Goal: Contribute content: Contribute content

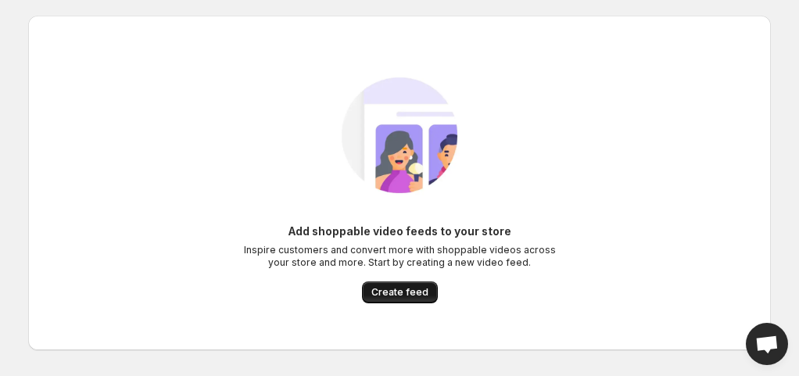
click at [396, 296] on span "Create feed" at bounding box center [399, 292] width 57 height 13
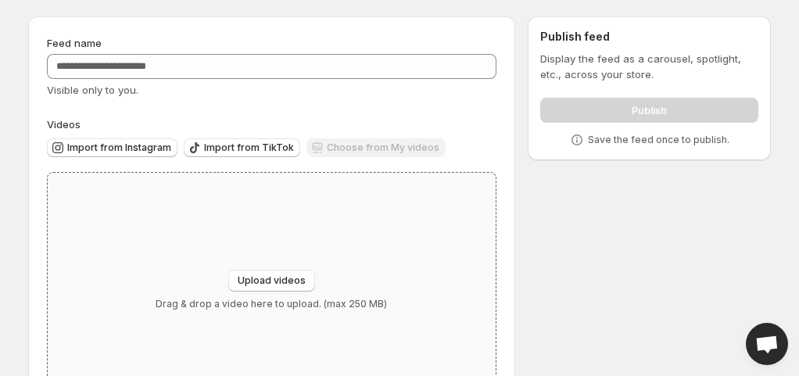
scroll to position [46, 0]
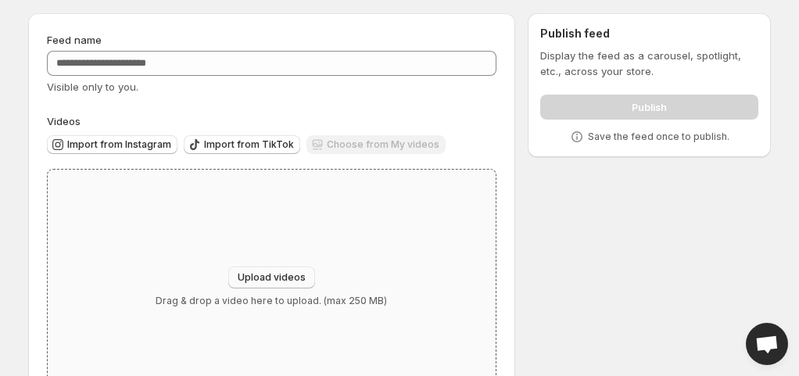
click at [260, 270] on button "Upload videos" at bounding box center [271, 278] width 87 height 22
type input "**********"
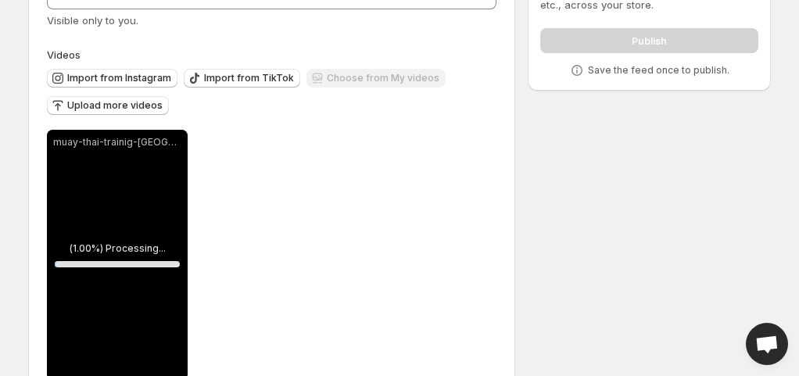
scroll to position [154, 0]
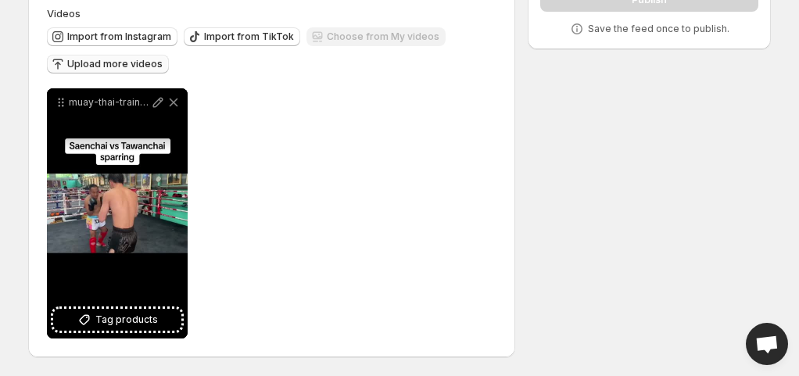
click at [111, 68] on span "Upload more videos" at bounding box center [114, 64] width 95 height 13
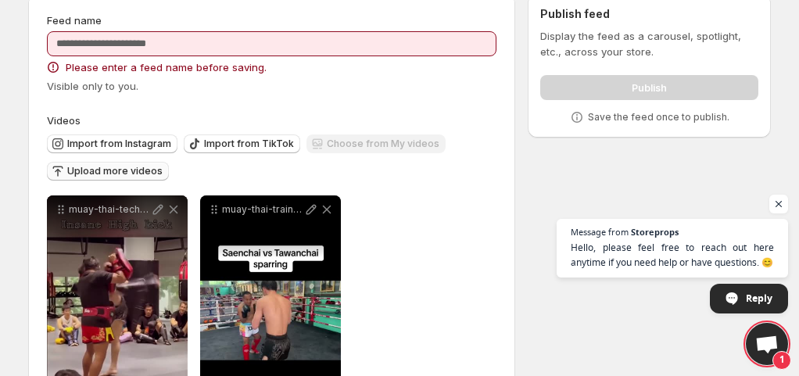
scroll to position [65, 0]
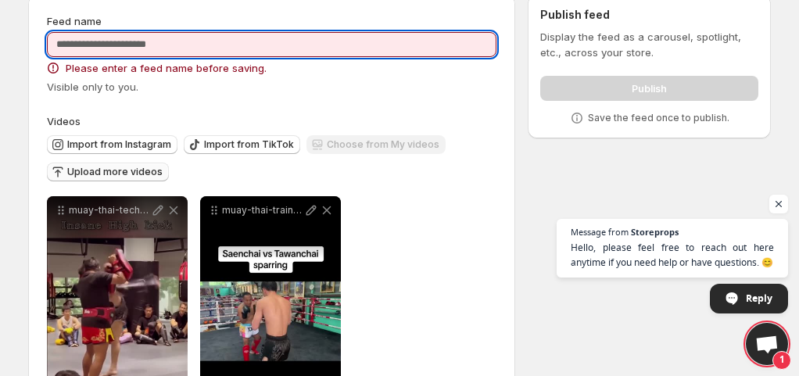
click at [375, 44] on input "Feed name" at bounding box center [271, 44] width 449 height 25
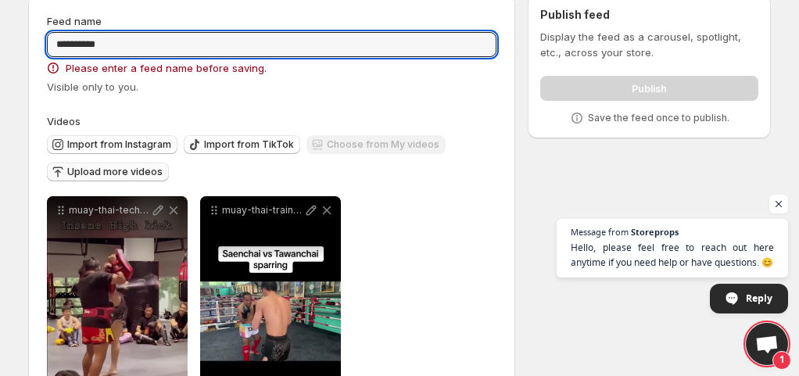
type input "**********"
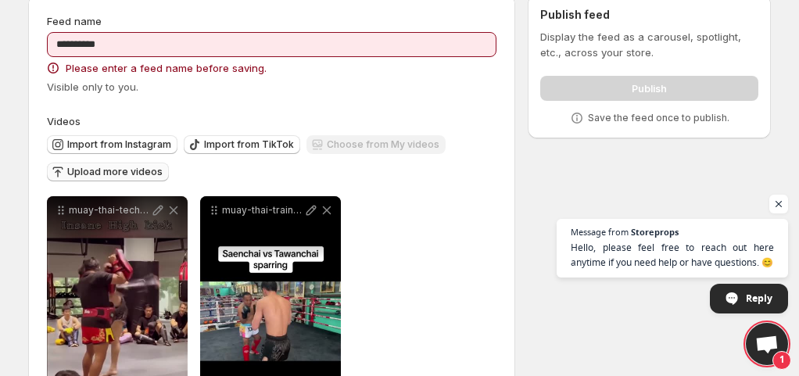
scroll to position [0, 0]
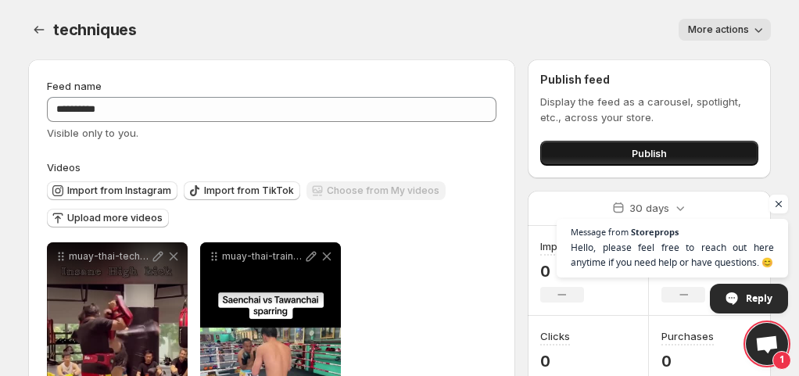
click at [597, 148] on button "Publish" at bounding box center [649, 153] width 218 height 25
click at [602, 155] on button "Publish" at bounding box center [649, 153] width 218 height 25
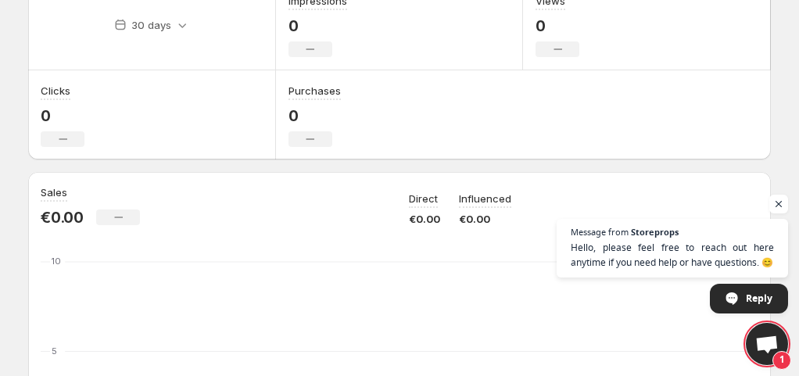
scroll to position [80, 0]
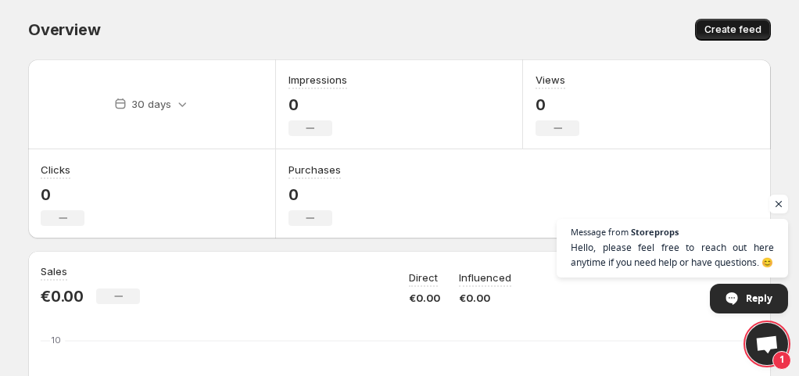
click at [725, 27] on span "Create feed" at bounding box center [732, 29] width 57 height 13
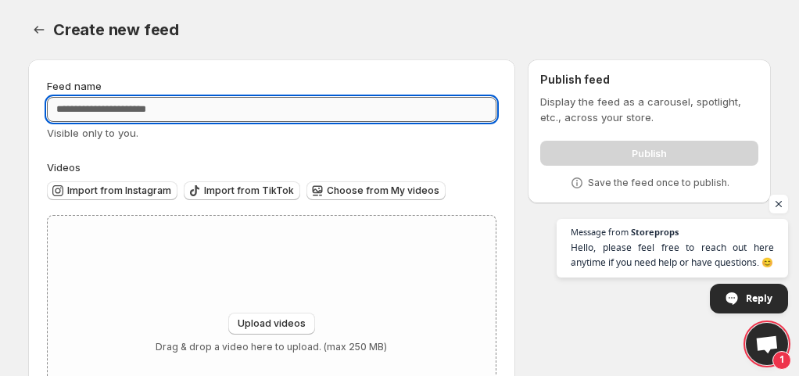
click at [411, 113] on input "Feed name" at bounding box center [271, 109] width 449 height 25
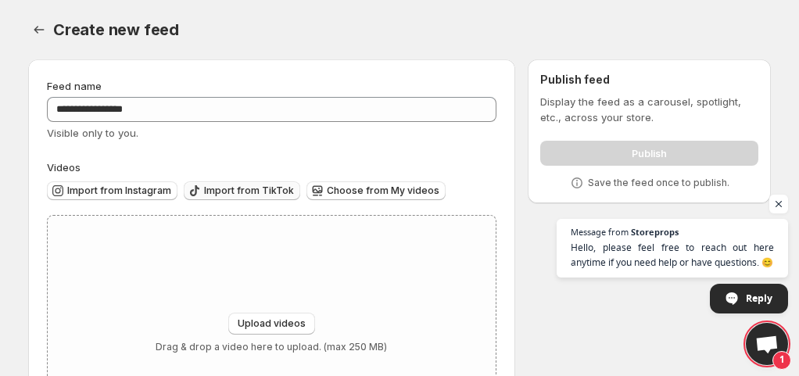
click at [250, 192] on span "Import from TikTok" at bounding box center [249, 190] width 90 height 13
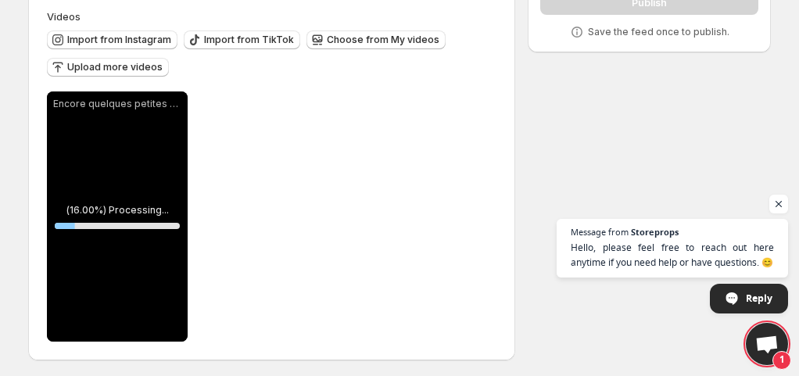
scroll to position [152, 0]
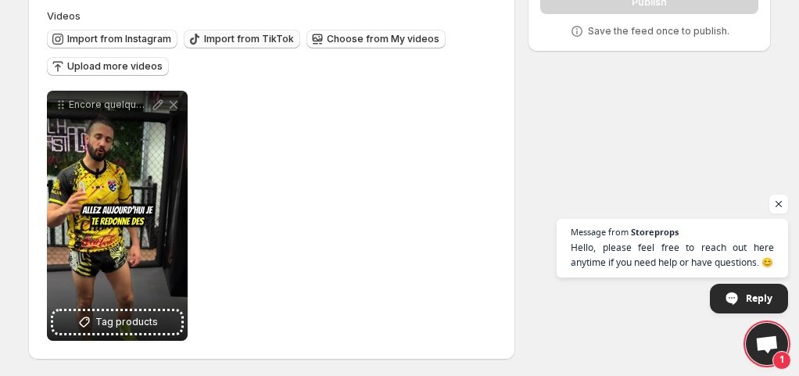
click at [260, 41] on span "Import from TikTok" at bounding box center [249, 39] width 90 height 13
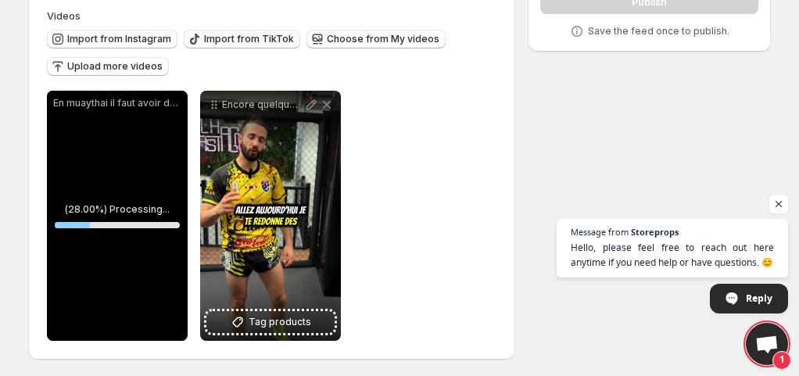
click at [236, 38] on span "Import from TikTok" at bounding box center [249, 39] width 90 height 13
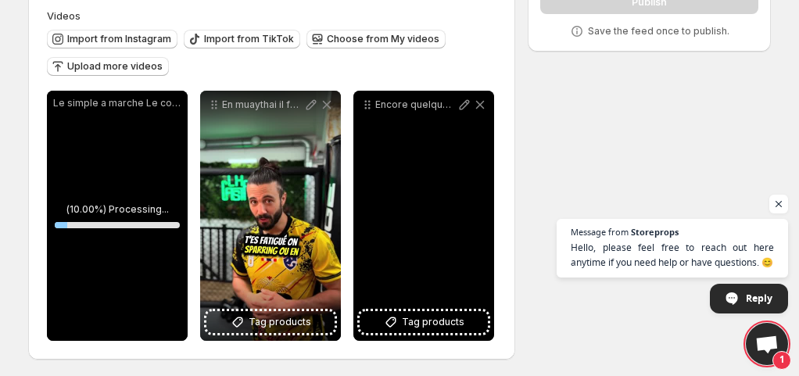
scroll to position [154, 0]
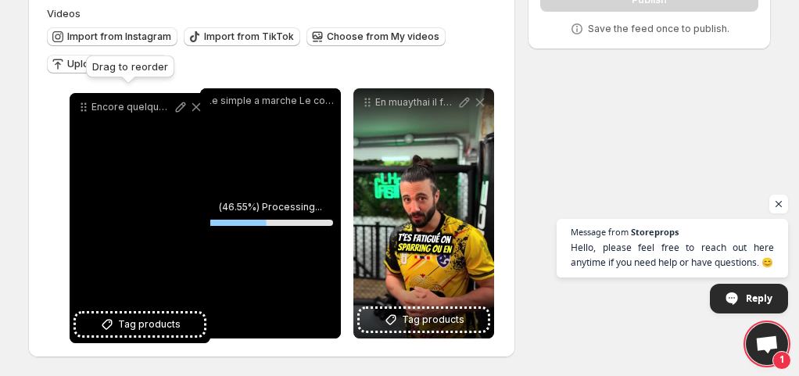
drag, startPoint x: 366, startPoint y: 104, endPoint x: 67, endPoint y: 111, distance: 298.7
click at [76, 111] on icon at bounding box center [84, 107] width 16 height 16
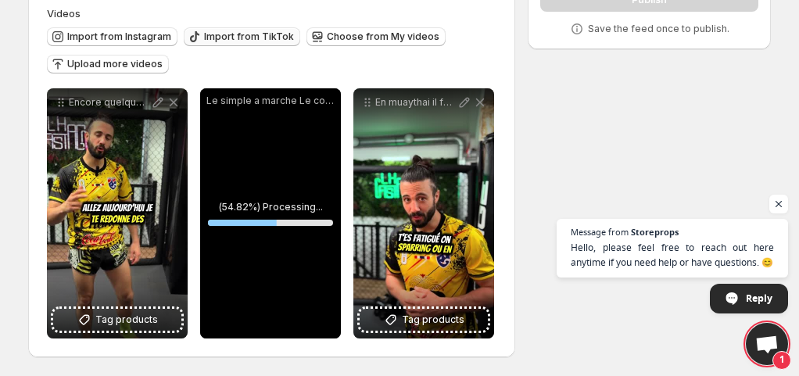
click at [248, 41] on span "Import from TikTok" at bounding box center [249, 36] width 90 height 13
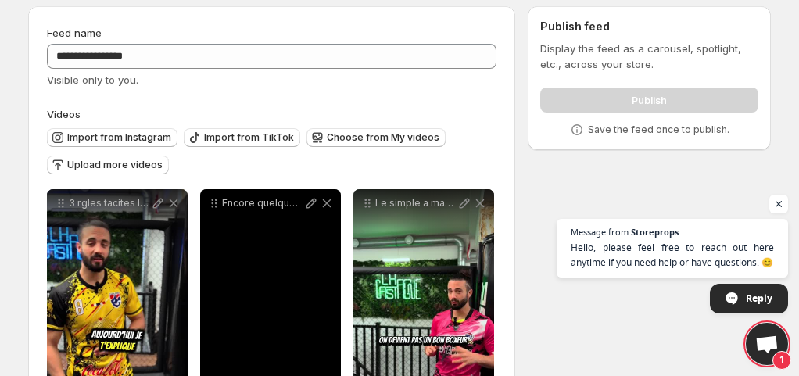
scroll to position [52, 0]
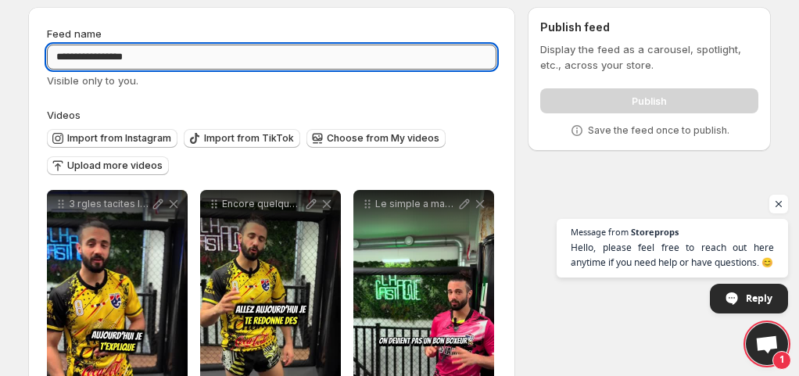
drag, startPoint x: 145, startPoint y: 61, endPoint x: 53, endPoint y: 47, distance: 93.3
click at [53, 47] on input "**********" at bounding box center [271, 57] width 449 height 25
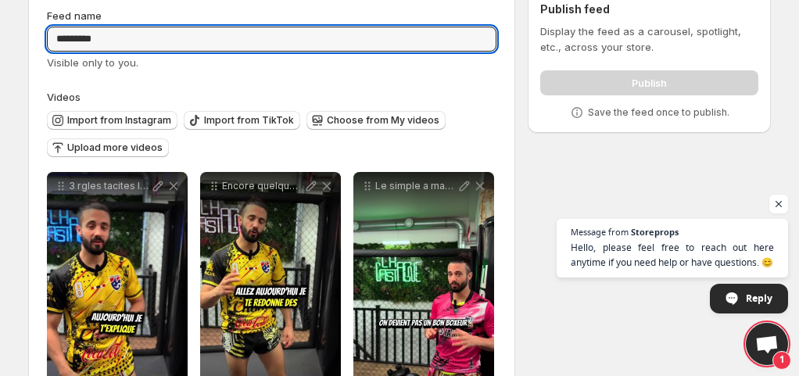
scroll to position [68, 0]
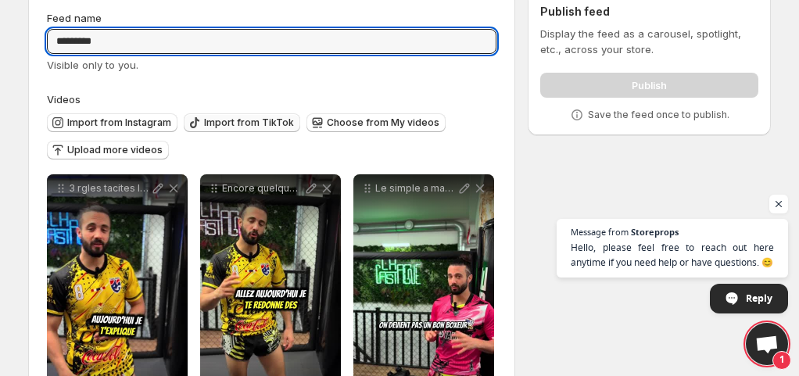
type input "*********"
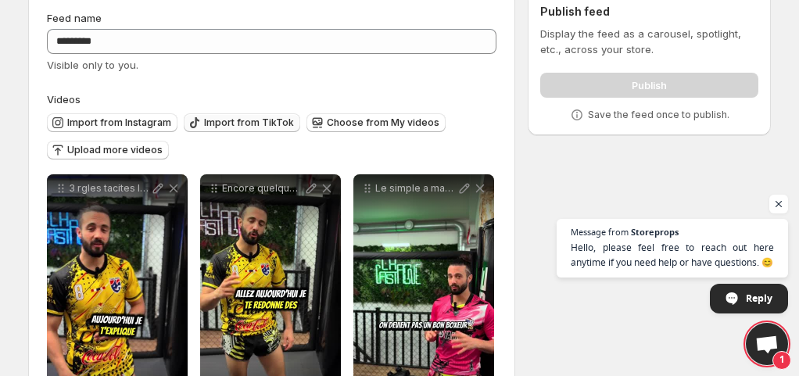
click at [237, 130] on button "Import from TikTok" at bounding box center [242, 122] width 116 height 19
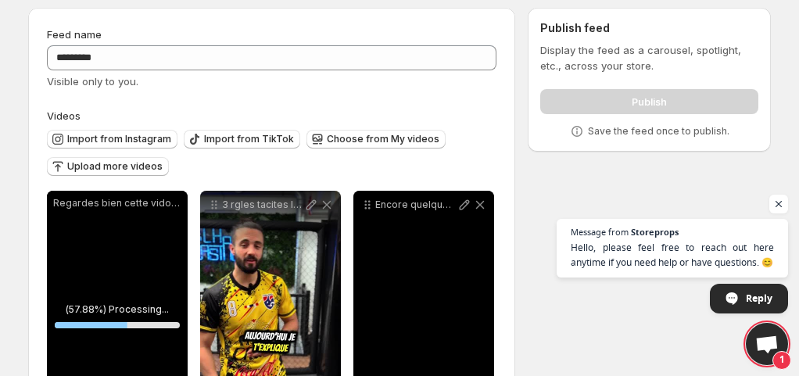
scroll to position [51, 0]
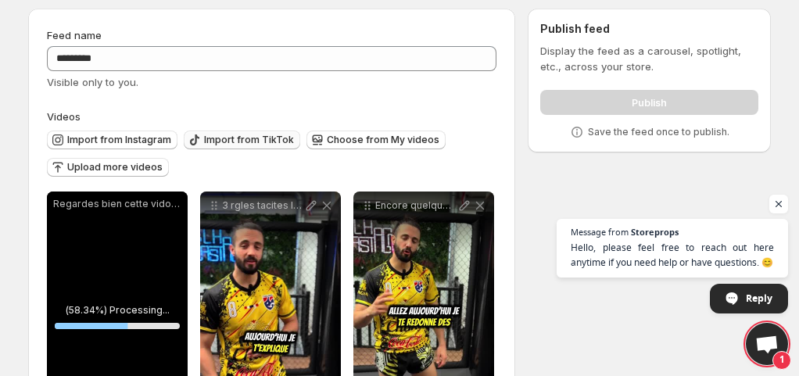
click at [241, 142] on span "Import from TikTok" at bounding box center [249, 140] width 90 height 13
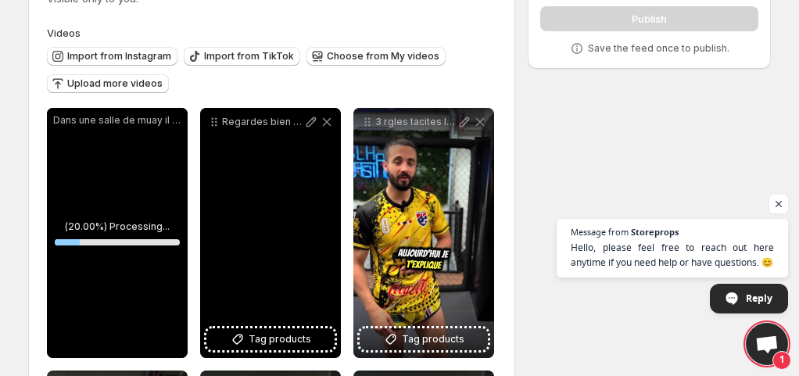
scroll to position [153, 0]
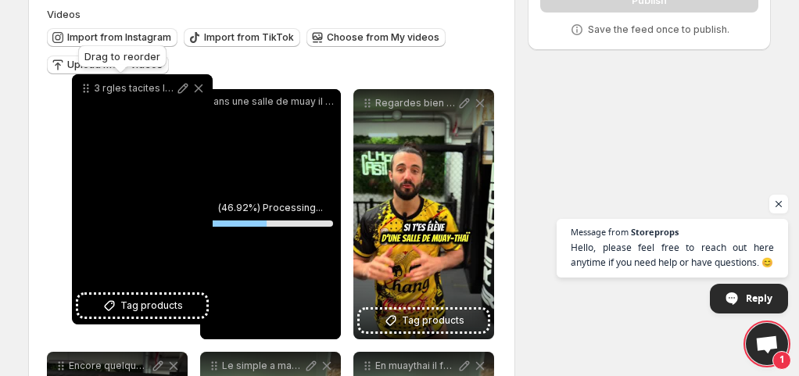
drag, startPoint x: 364, startPoint y: 103, endPoint x: 83, endPoint y: 88, distance: 281.8
click at [84, 88] on icon at bounding box center [85, 89] width 2 height 2
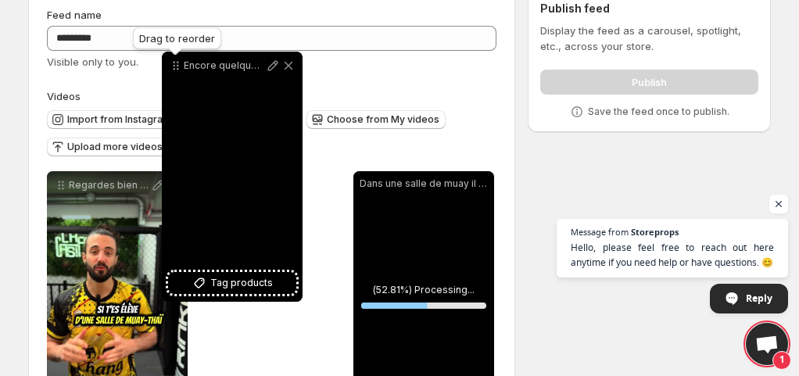
scroll to position [65, 0]
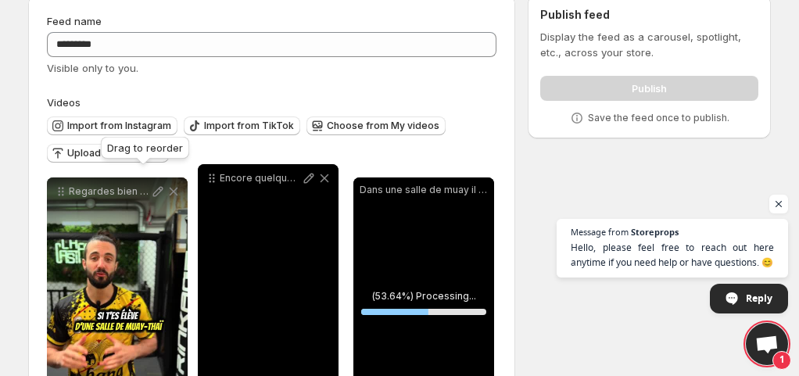
drag, startPoint x: 63, startPoint y: 261, endPoint x: 213, endPoint y: 179, distance: 171.1
click at [213, 179] on icon at bounding box center [212, 178] width 16 height 16
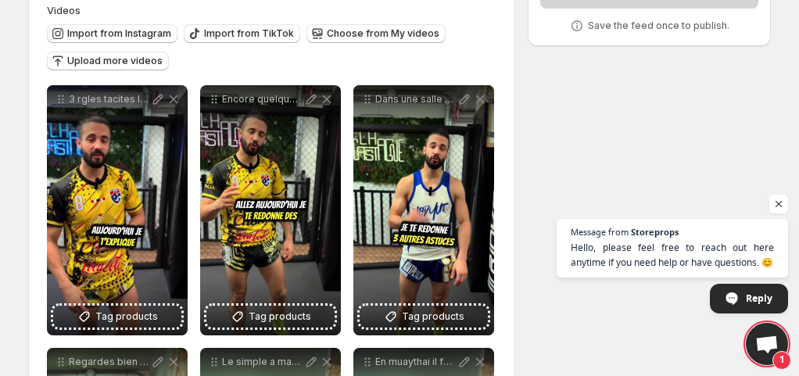
scroll to position [0, 0]
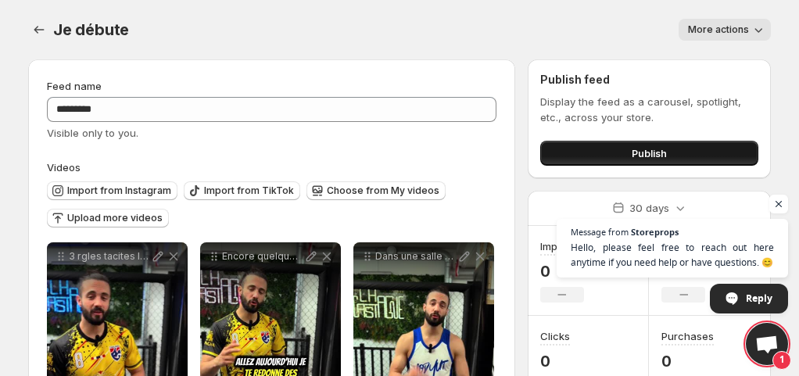
click at [650, 148] on span "Publish" at bounding box center [649, 153] width 35 height 16
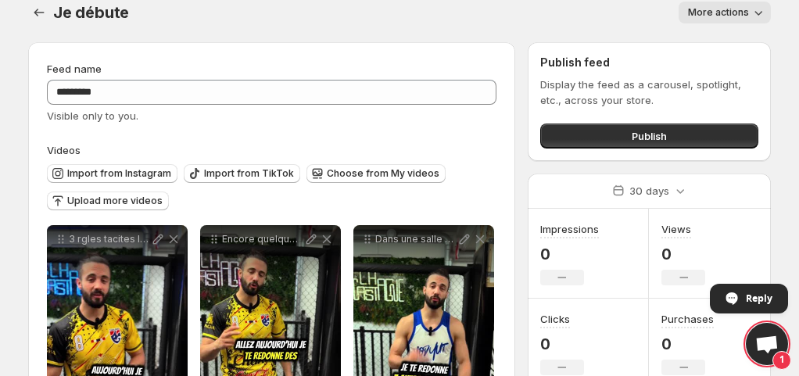
scroll to position [16, 0]
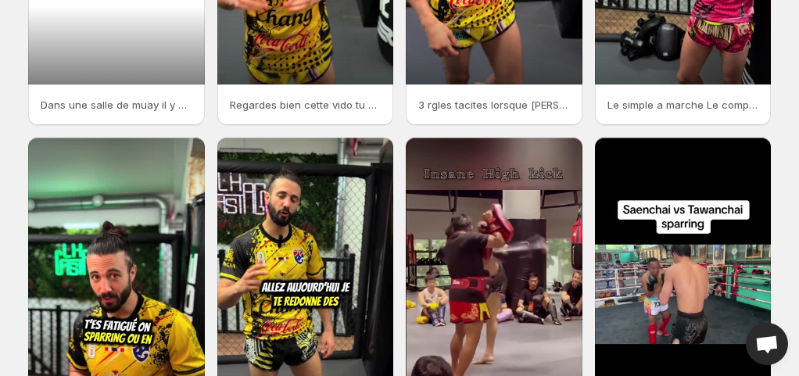
scroll to position [274, 0]
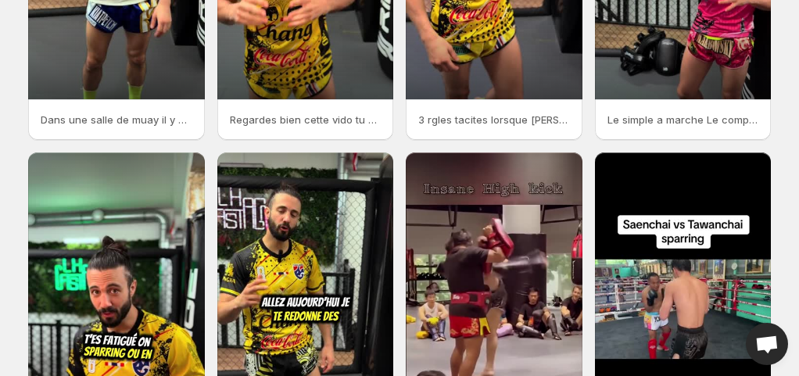
click at [141, 116] on p "Dans une salle de muay il y a des rgles comme partout Je texplique encore quelq…" at bounding box center [117, 120] width 152 height 16
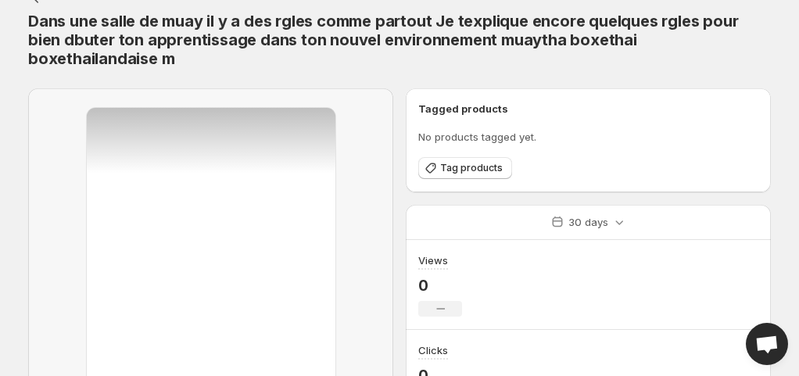
scroll to position [16, 0]
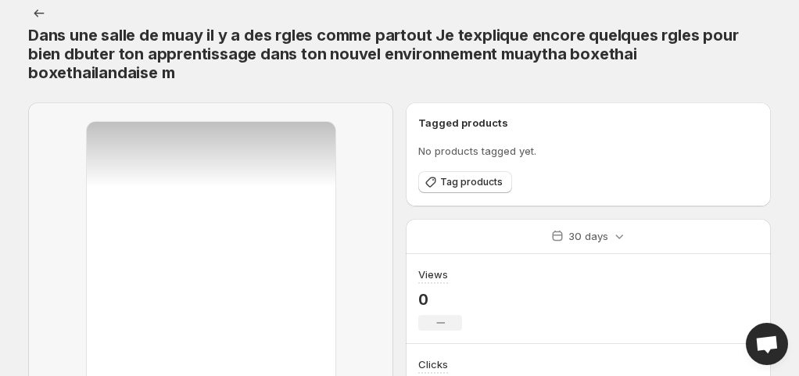
click at [129, 53] on span "Dans une salle de muay il y a des rgles comme partout Je texplique encore quelq…" at bounding box center [383, 54] width 710 height 56
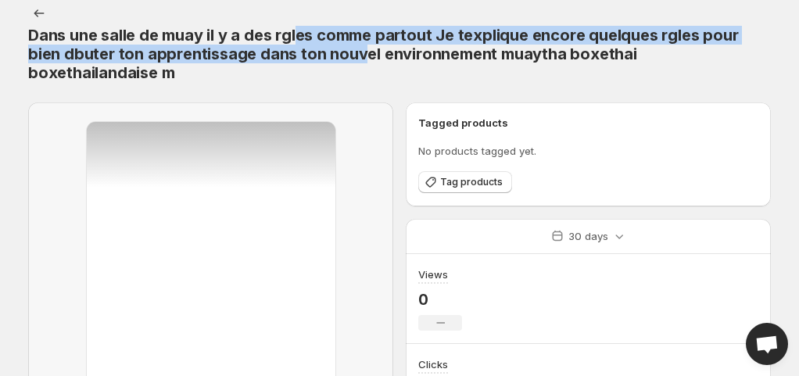
drag, startPoint x: 360, startPoint y: 55, endPoint x: 298, endPoint y: 42, distance: 63.2
click at [298, 42] on span "Dans une salle de muay il y a des rgles comme partout Je texplique encore quelq…" at bounding box center [383, 54] width 710 height 56
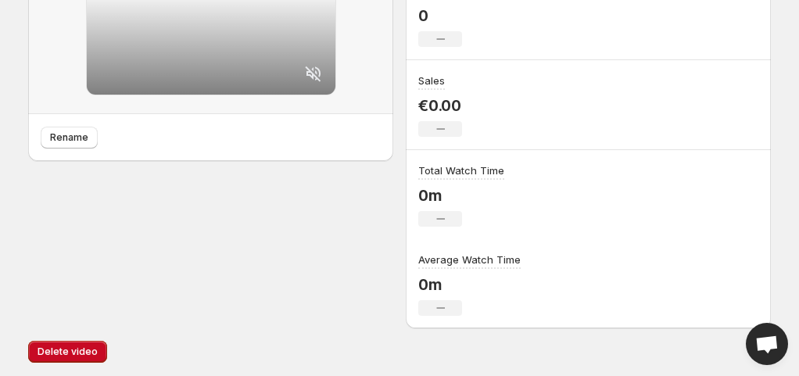
scroll to position [481, 0]
click at [79, 133] on span "Rename" at bounding box center [69, 137] width 38 height 13
drag, startPoint x: 79, startPoint y: 132, endPoint x: 522, endPoint y: 128, distance: 443.2
click at [522, 128] on div "Sales €0.00 No change" at bounding box center [588, 104] width 365 height 90
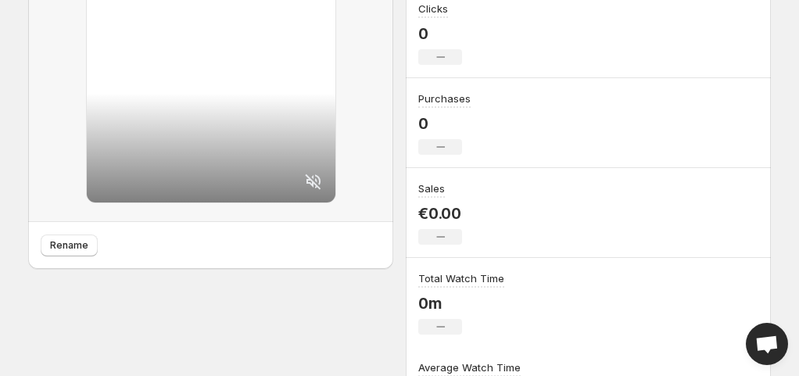
scroll to position [374, 0]
click at [77, 249] on span "Rename" at bounding box center [69, 244] width 38 height 13
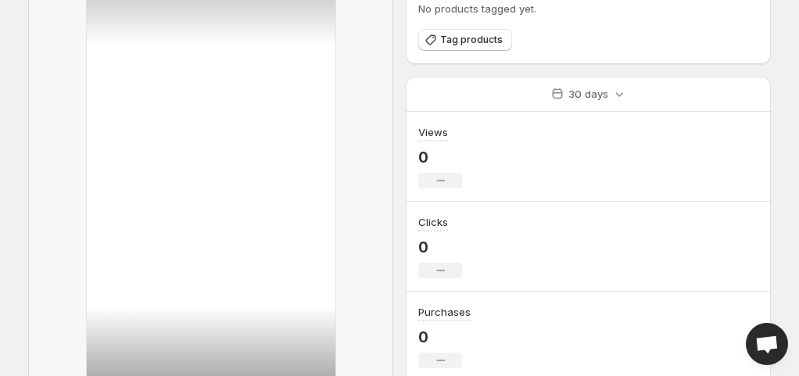
scroll to position [0, 0]
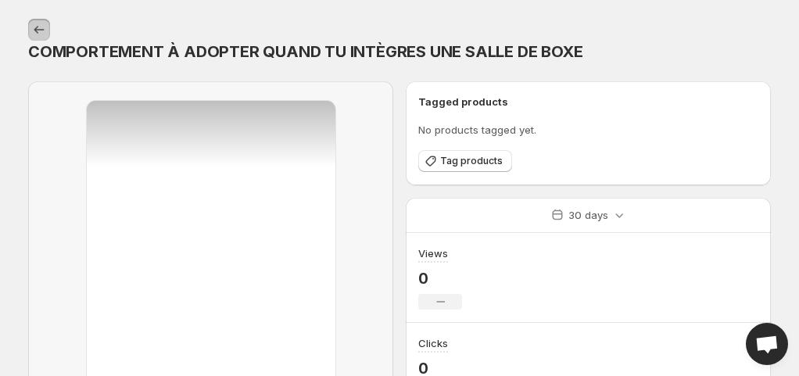
click at [34, 33] on icon "Settings" at bounding box center [39, 30] width 16 height 16
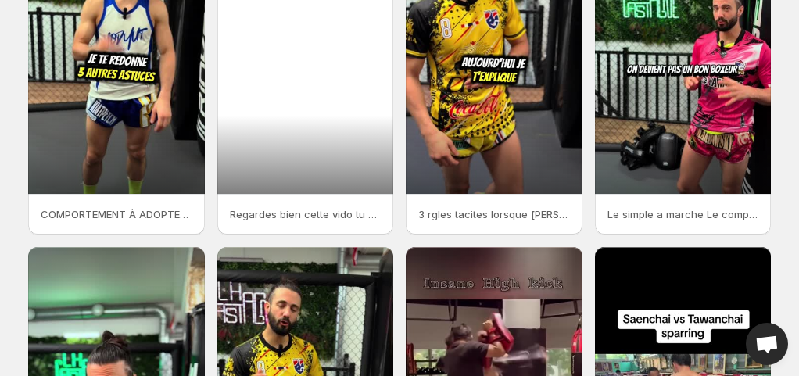
scroll to position [178, 0]
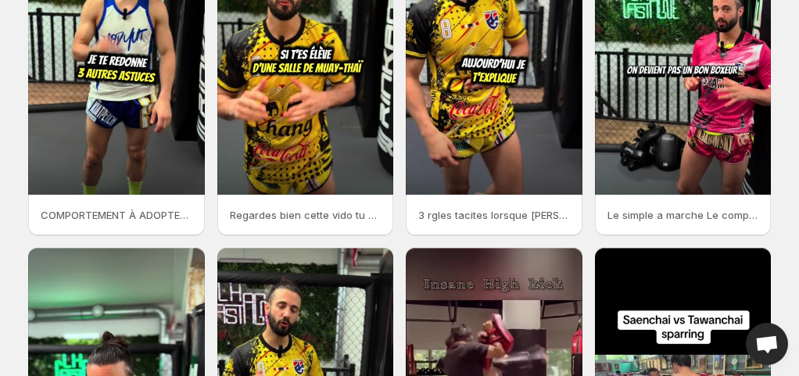
click at [313, 206] on div "Regardes bien cette vido tu comprendras peut tre un peu mieux ce que vis ton co…" at bounding box center [305, 215] width 177 height 41
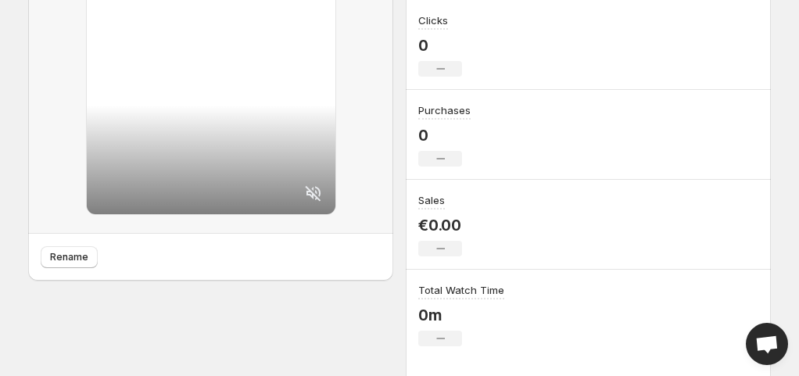
scroll to position [356, 0]
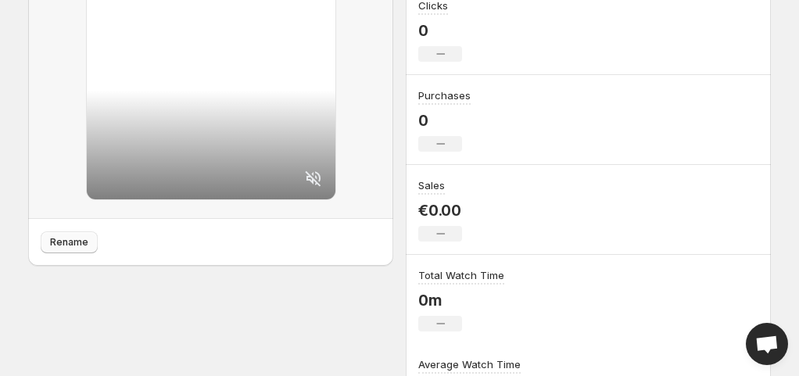
click at [62, 245] on span "Rename" at bounding box center [69, 242] width 38 height 13
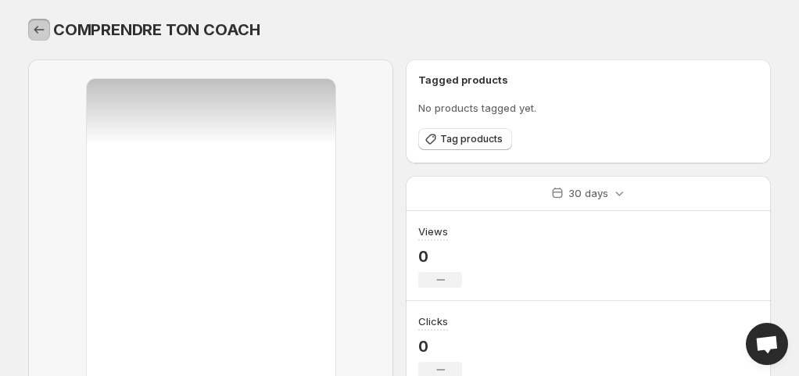
click at [31, 32] on icon "Settings" at bounding box center [39, 30] width 16 height 16
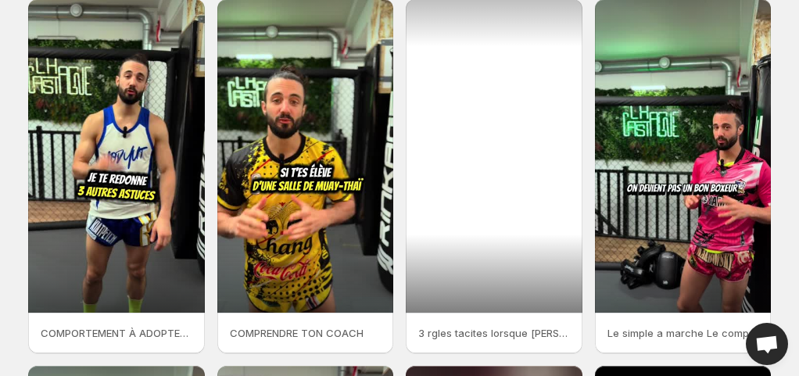
scroll to position [59, 0]
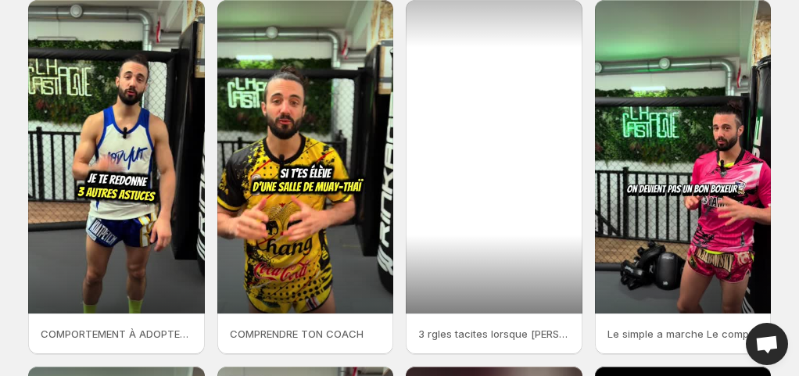
click at [491, 165] on div at bounding box center [494, 156] width 177 height 313
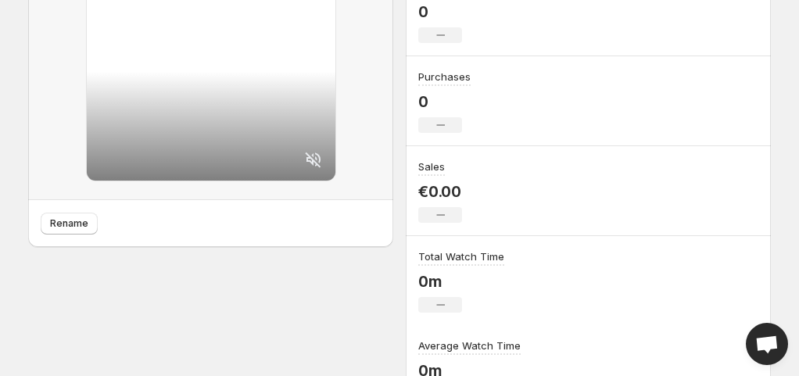
scroll to position [385, 0]
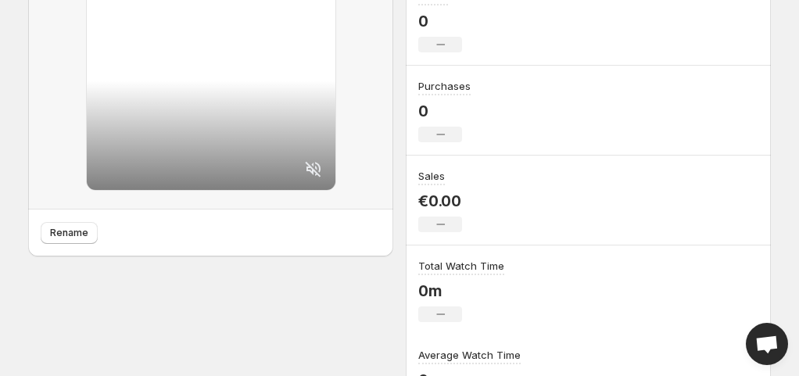
click at [317, 159] on icon at bounding box center [313, 168] width 19 height 19
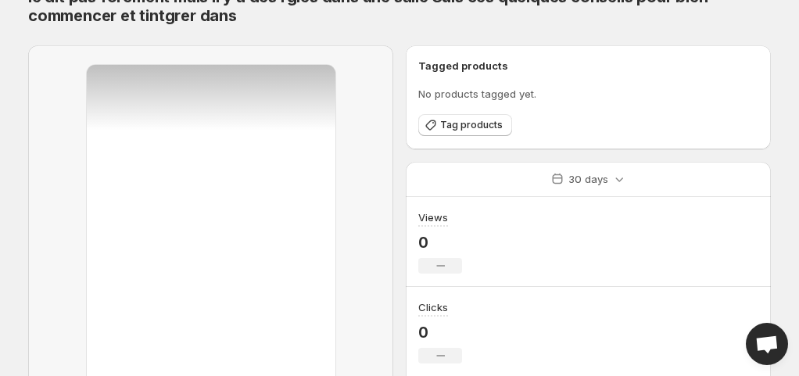
scroll to position [0, 0]
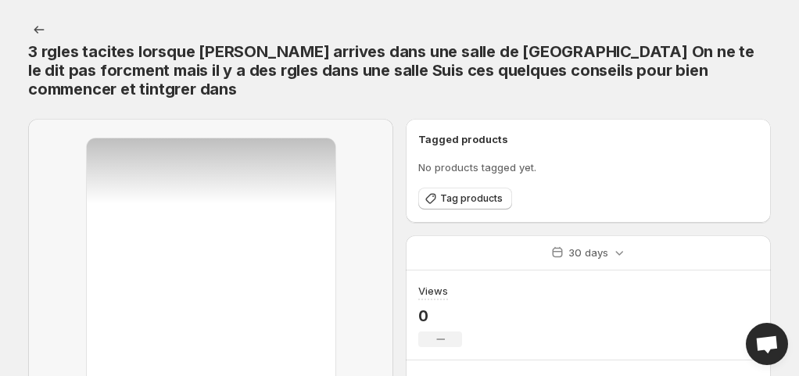
click at [39, 30] on icon "Settings" at bounding box center [39, 30] width 16 height 16
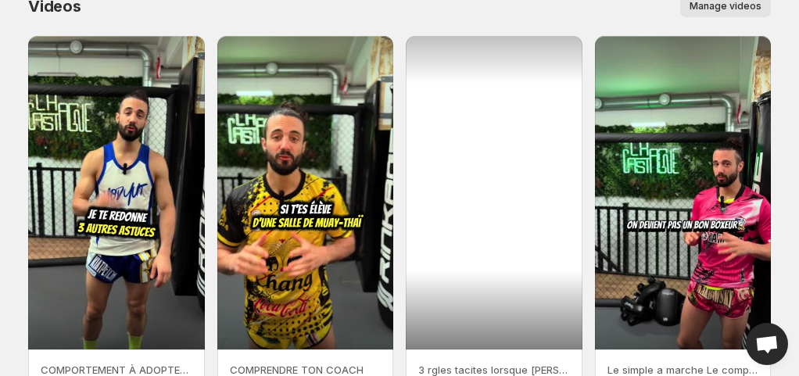
scroll to position [27, 0]
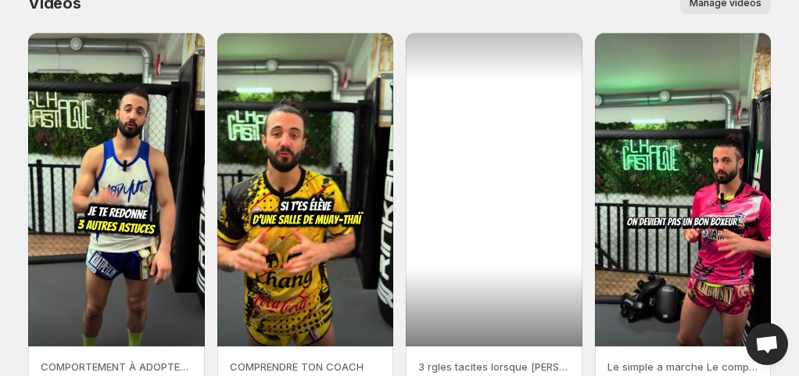
click at [475, 200] on div at bounding box center [494, 189] width 177 height 313
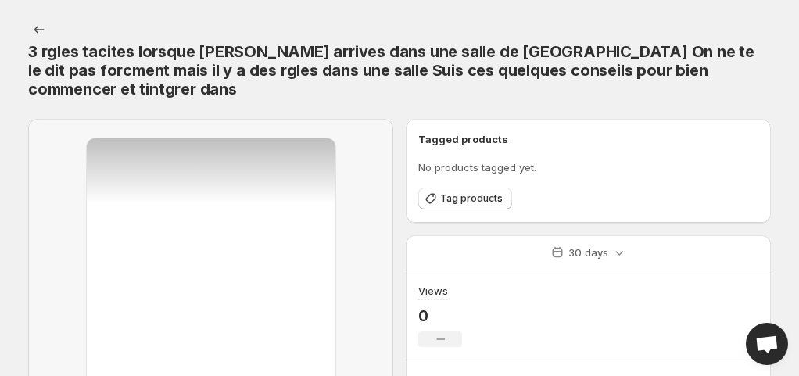
click at [475, 200] on div "Tagged products No products tagged yet. Tag products" at bounding box center [588, 171] width 365 height 104
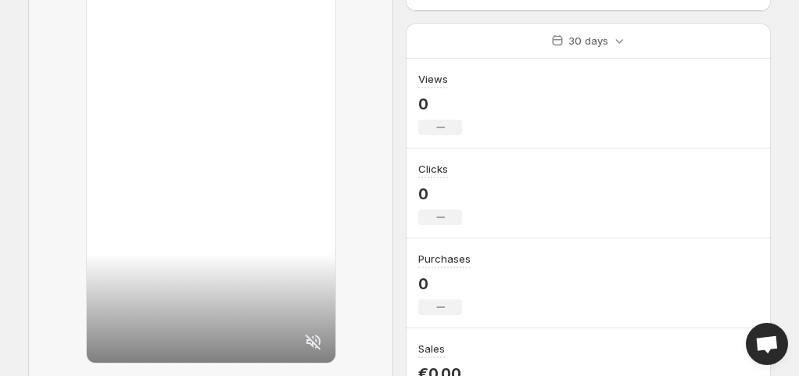
click at [317, 332] on icon at bounding box center [313, 341] width 19 height 19
click at [219, 266] on div at bounding box center [211, 145] width 249 height 436
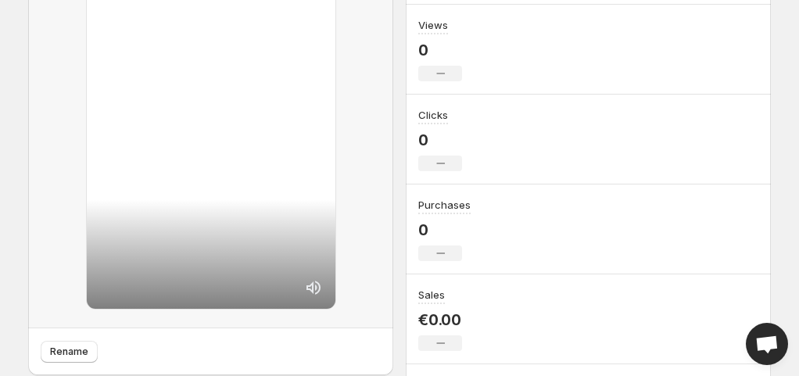
scroll to position [267, 0]
click at [67, 344] on span "Rename" at bounding box center [69, 350] width 38 height 13
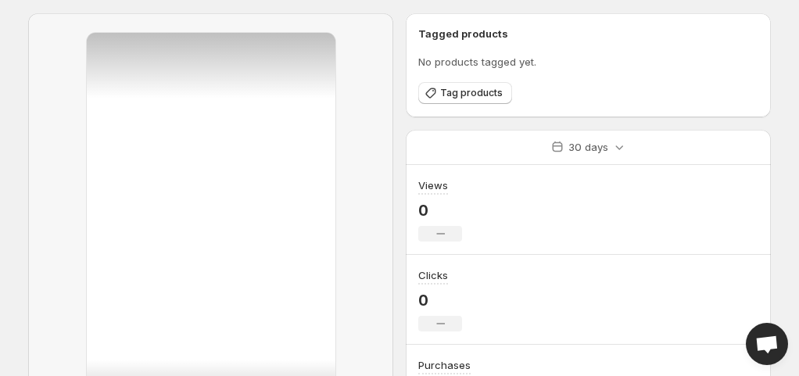
scroll to position [0, 0]
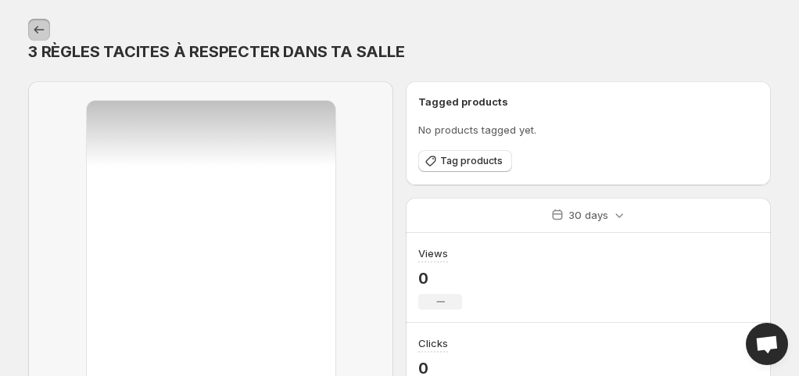
click at [41, 31] on icon "Settings" at bounding box center [39, 30] width 16 height 16
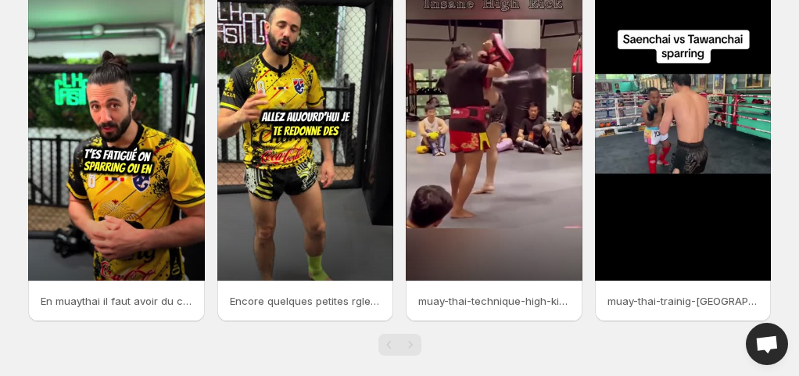
scroll to position [460, 0]
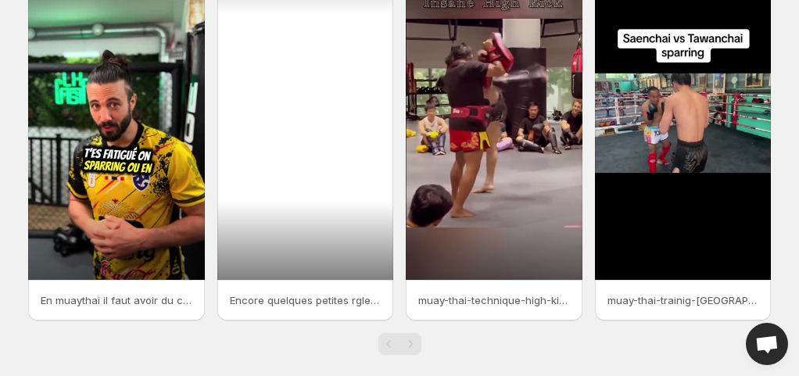
click at [317, 217] on div at bounding box center [305, 122] width 177 height 313
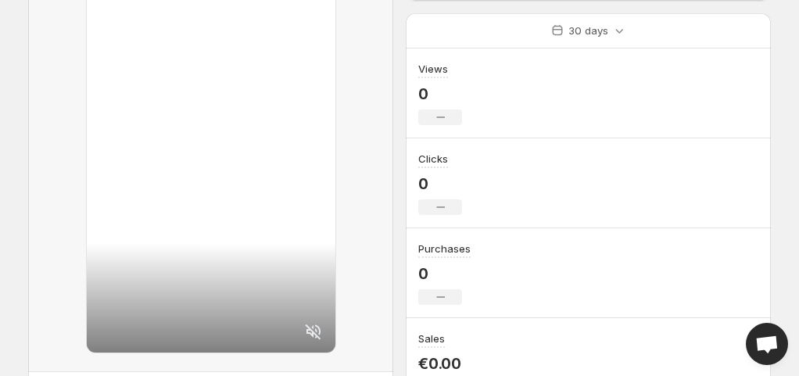
scroll to position [204, 0]
click at [312, 330] on icon at bounding box center [313, 331] width 16 height 16
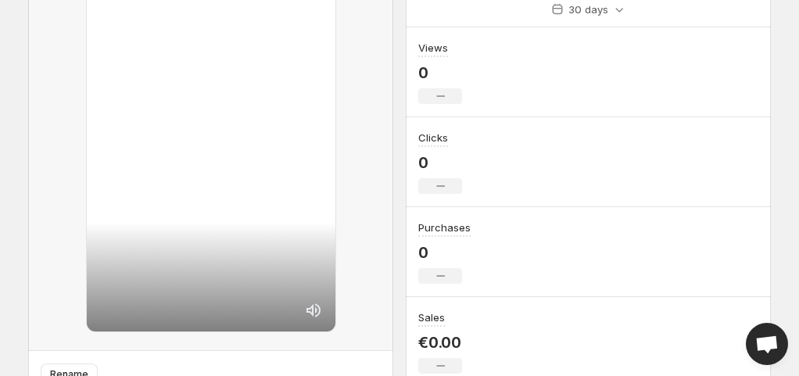
scroll to position [270, 0]
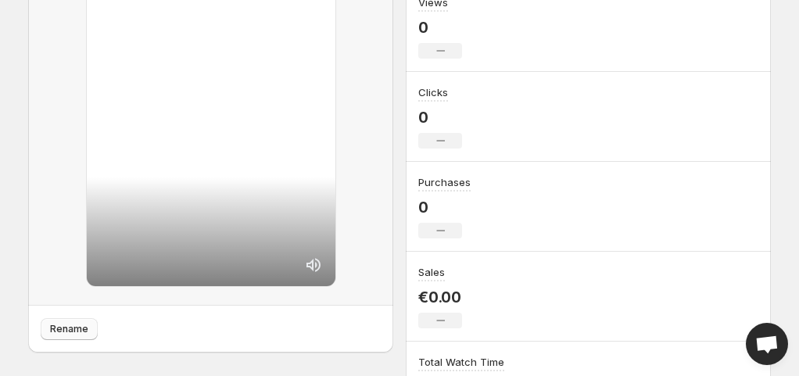
click at [69, 325] on span "Rename" at bounding box center [69, 329] width 38 height 13
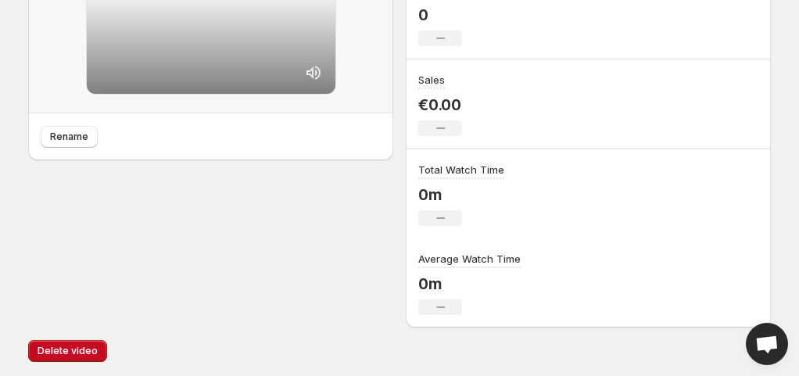
scroll to position [0, 0]
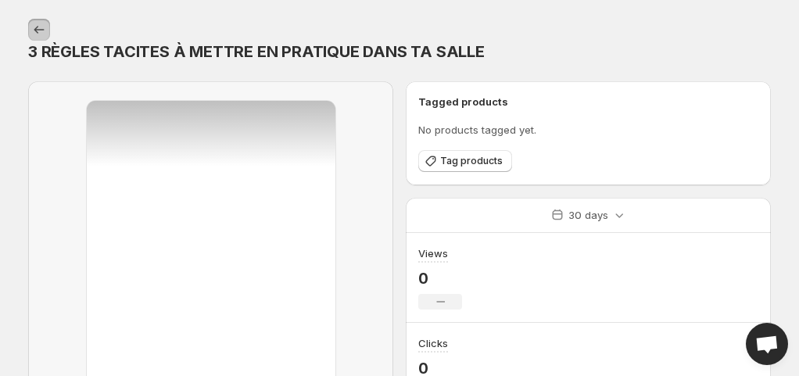
click at [44, 38] on button "Settings" at bounding box center [39, 30] width 22 height 22
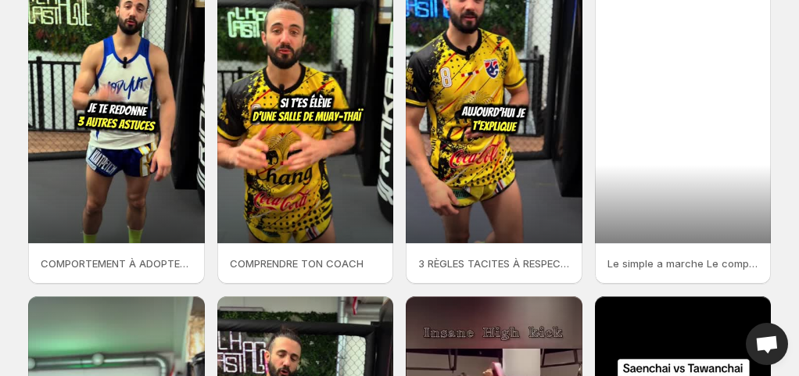
scroll to position [128, 0]
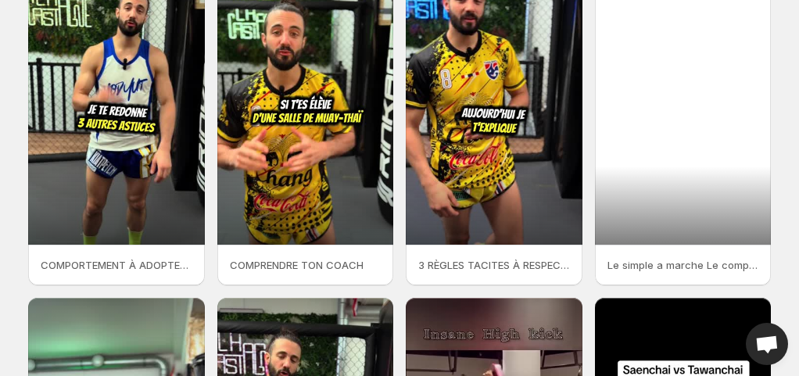
click at [657, 79] on div at bounding box center [683, 87] width 177 height 313
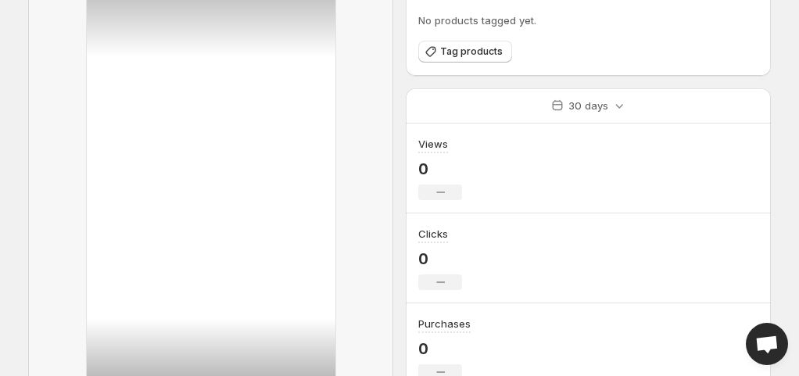
scroll to position [302, 0]
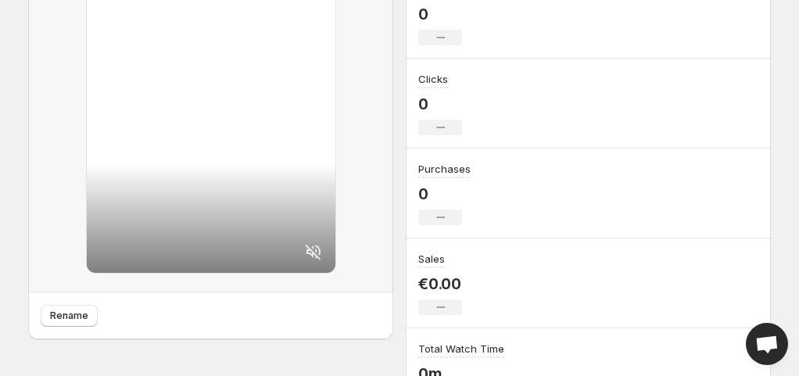
click at [311, 242] on icon at bounding box center [313, 251] width 19 height 19
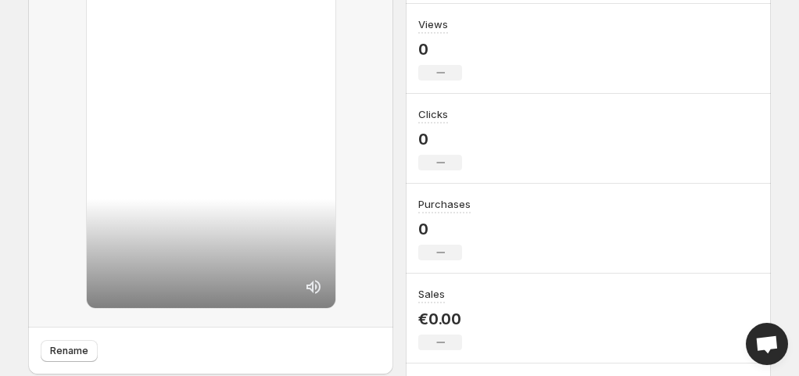
scroll to position [267, 0]
click at [73, 344] on span "Rename" at bounding box center [69, 350] width 38 height 13
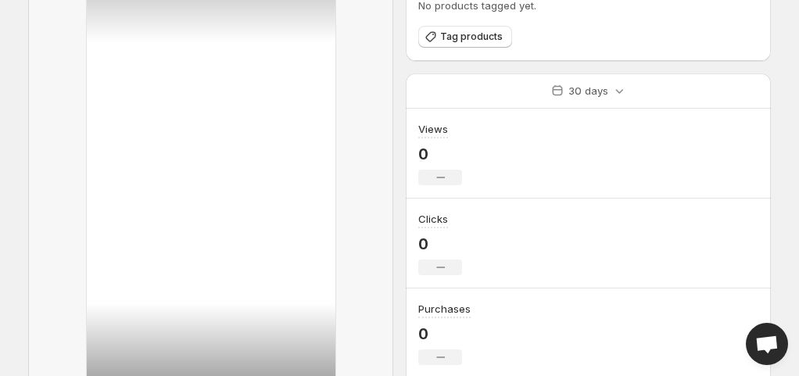
scroll to position [0, 0]
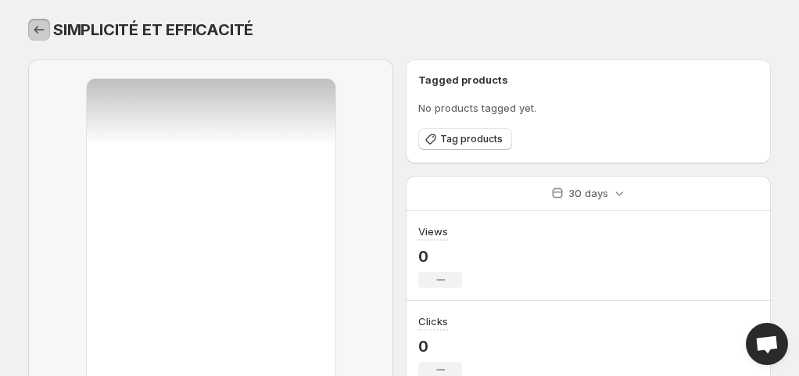
click at [40, 32] on icon "Settings" at bounding box center [39, 30] width 16 height 16
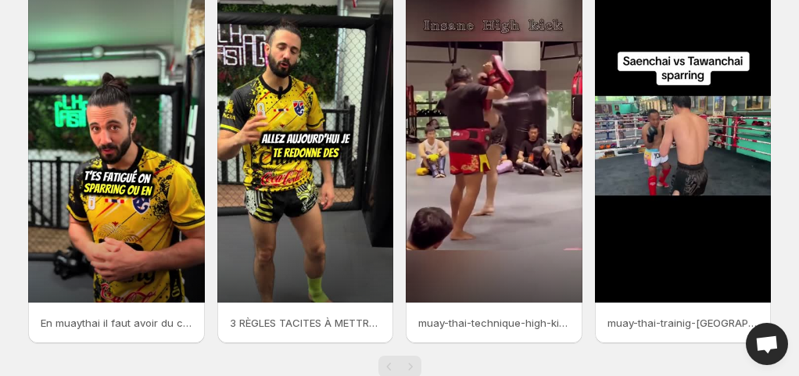
scroll to position [439, 0]
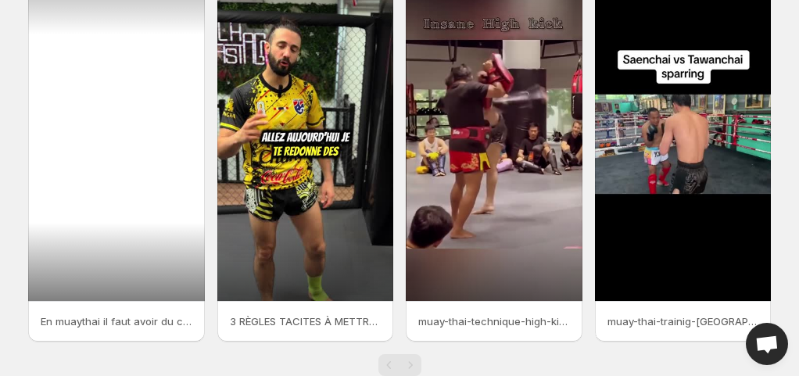
click at [139, 240] on div at bounding box center [116, 143] width 177 height 313
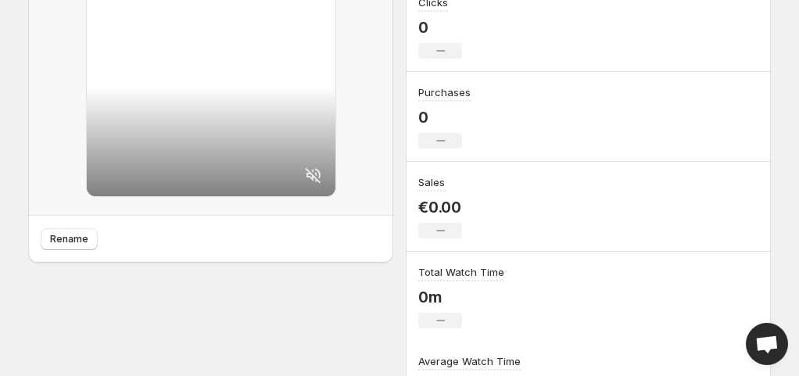
scroll to position [363, 0]
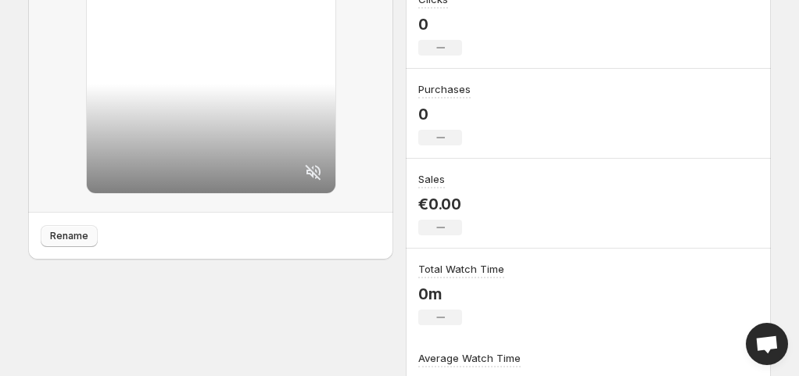
click at [75, 240] on span "Rename" at bounding box center [69, 236] width 38 height 13
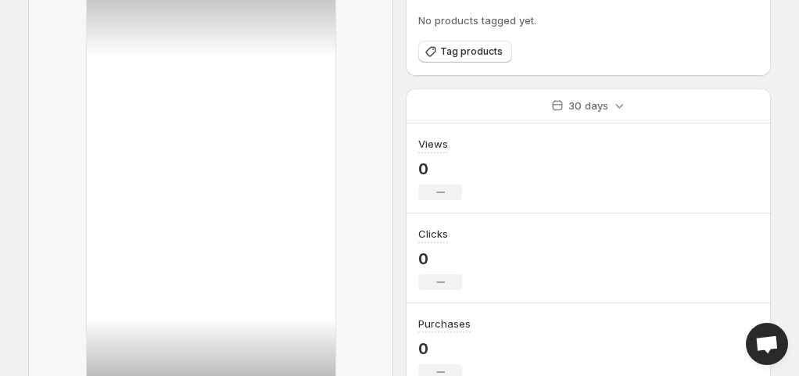
scroll to position [0, 0]
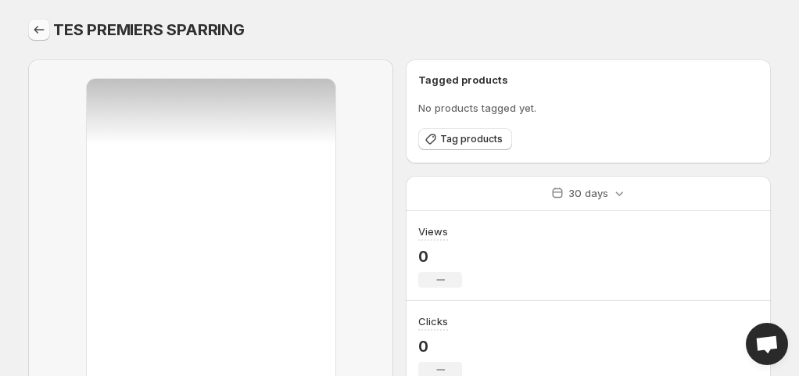
click at [35, 27] on icon "Settings" at bounding box center [39, 30] width 16 height 16
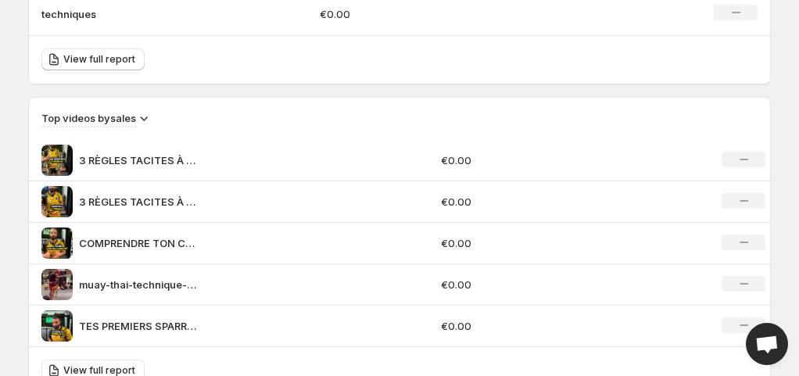
scroll to position [1117, 0]
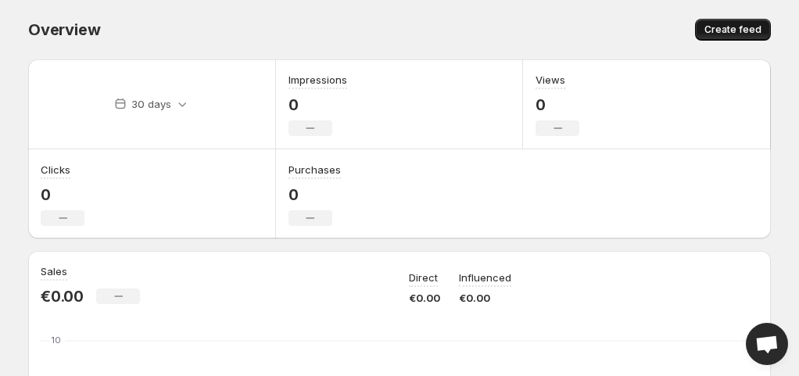
click at [719, 27] on span "Create feed" at bounding box center [732, 29] width 57 height 13
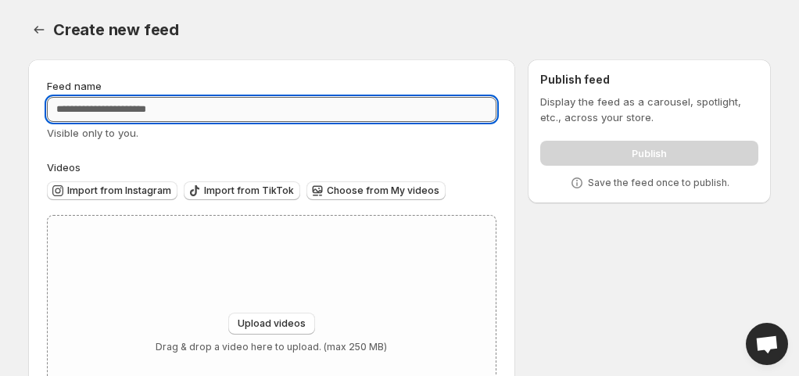
click at [421, 115] on input "Feed name" at bounding box center [271, 109] width 449 height 25
click at [111, 103] on input "**********" at bounding box center [271, 109] width 449 height 25
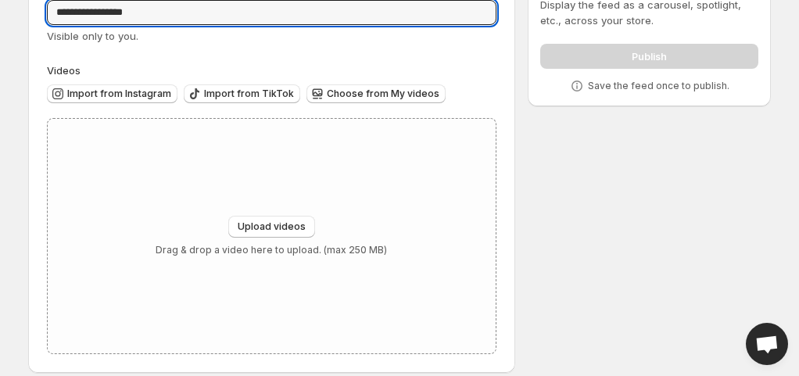
scroll to position [95, 0]
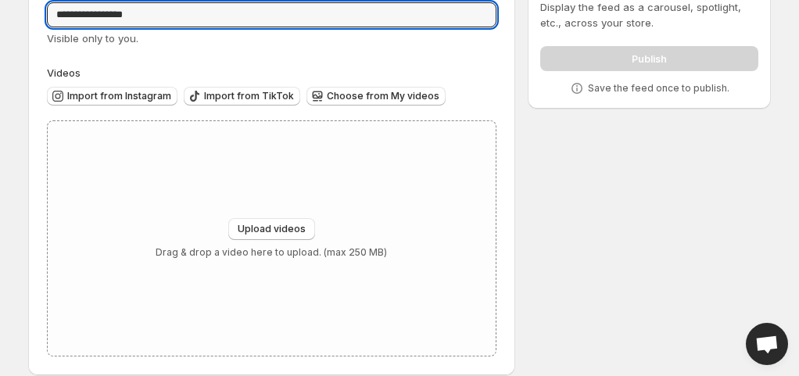
type input "**********"
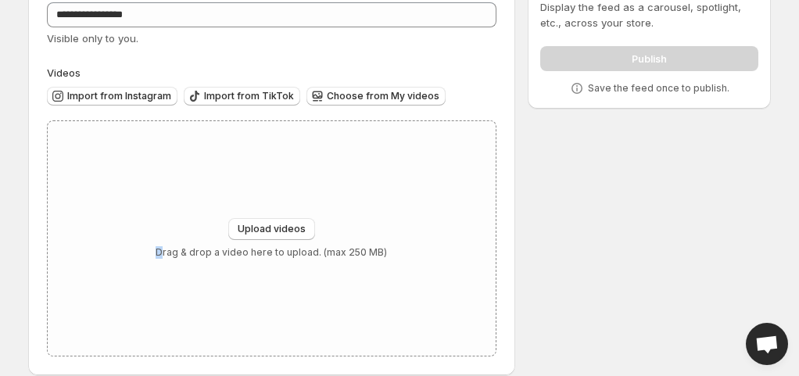
drag, startPoint x: 164, startPoint y: 158, endPoint x: 166, endPoint y: 112, distance: 46.1
click at [166, 112] on div "Videos Import from Instagram Import from TikTok Choose from My videos Upload vi…" at bounding box center [271, 211] width 449 height 292
click at [166, 112] on div "Import from Instagram Import from TikTok Choose from My videos" at bounding box center [271, 98] width 449 height 34
click at [128, 100] on span "Import from Instagram" at bounding box center [119, 96] width 104 height 13
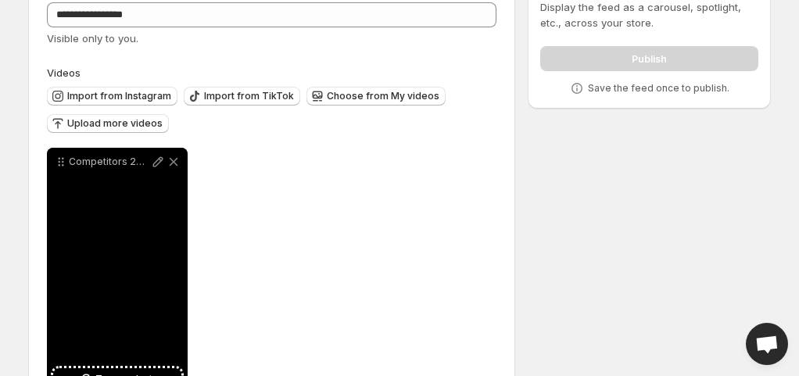
click at [120, 245] on div "Competitors 2023 fivestars" at bounding box center [117, 273] width 141 height 250
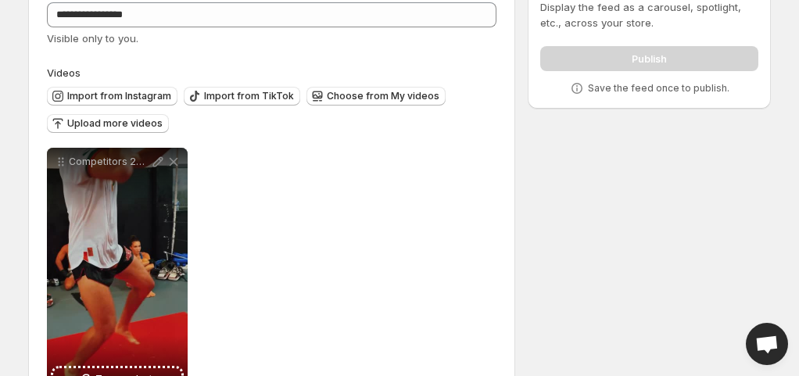
scroll to position [154, 0]
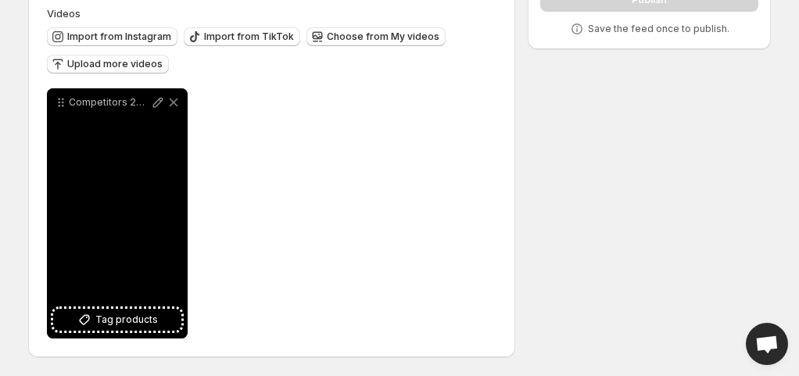
click at [141, 227] on div "Competitors 2023 fivestars" at bounding box center [117, 213] width 141 height 250
click at [124, 188] on div "Competitors 2023 fivestars" at bounding box center [117, 213] width 141 height 250
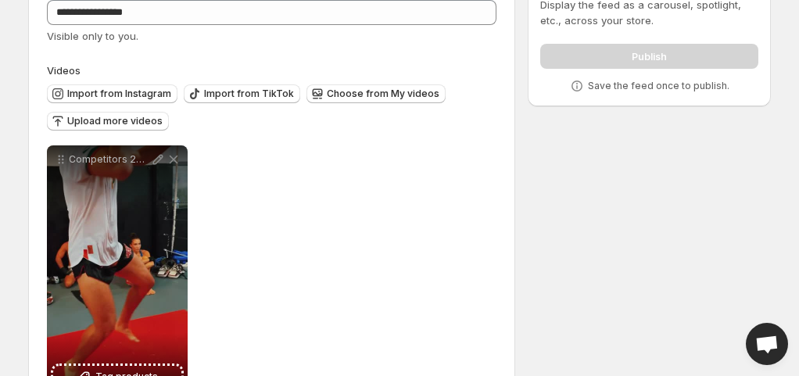
scroll to position [80, 0]
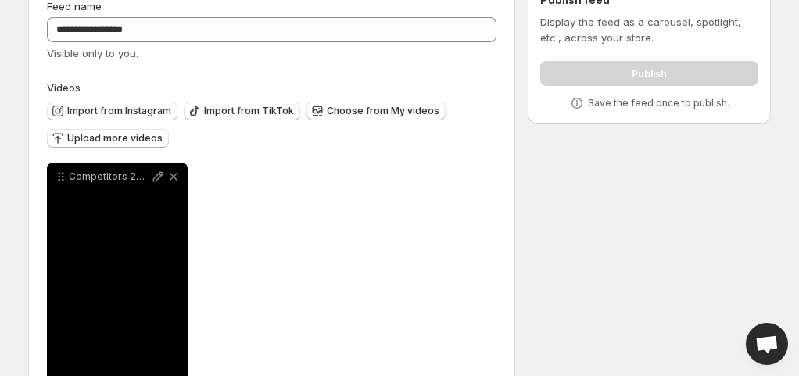
click at [134, 237] on div "Competitors 2023 fivestars" at bounding box center [117, 288] width 141 height 250
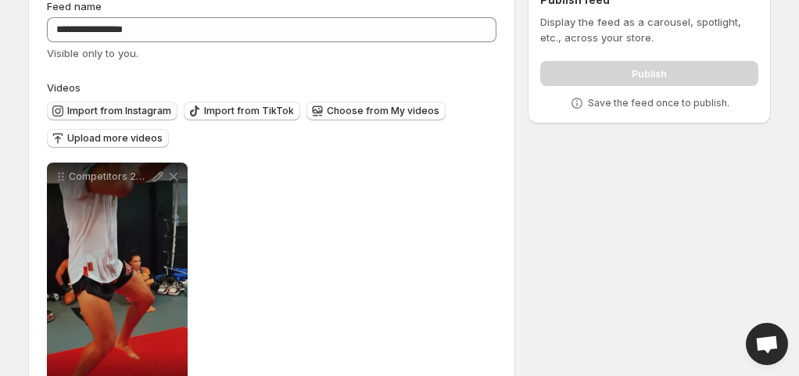
click at [134, 106] on span "Import from Instagram" at bounding box center [119, 111] width 104 height 13
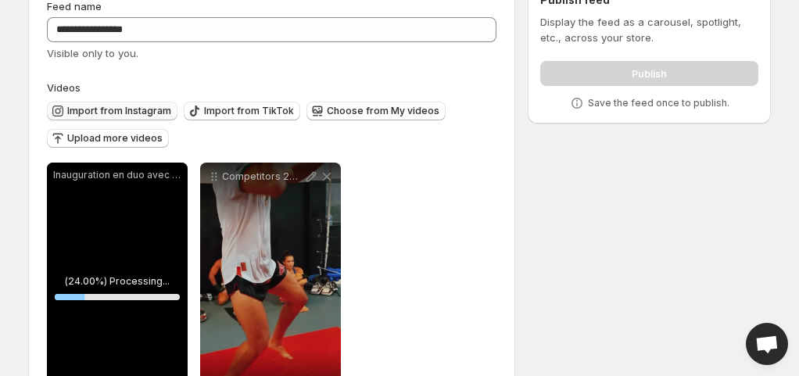
click at [134, 109] on span "Import from Instagram" at bounding box center [119, 111] width 104 height 13
